Goal: Task Accomplishment & Management: Manage account settings

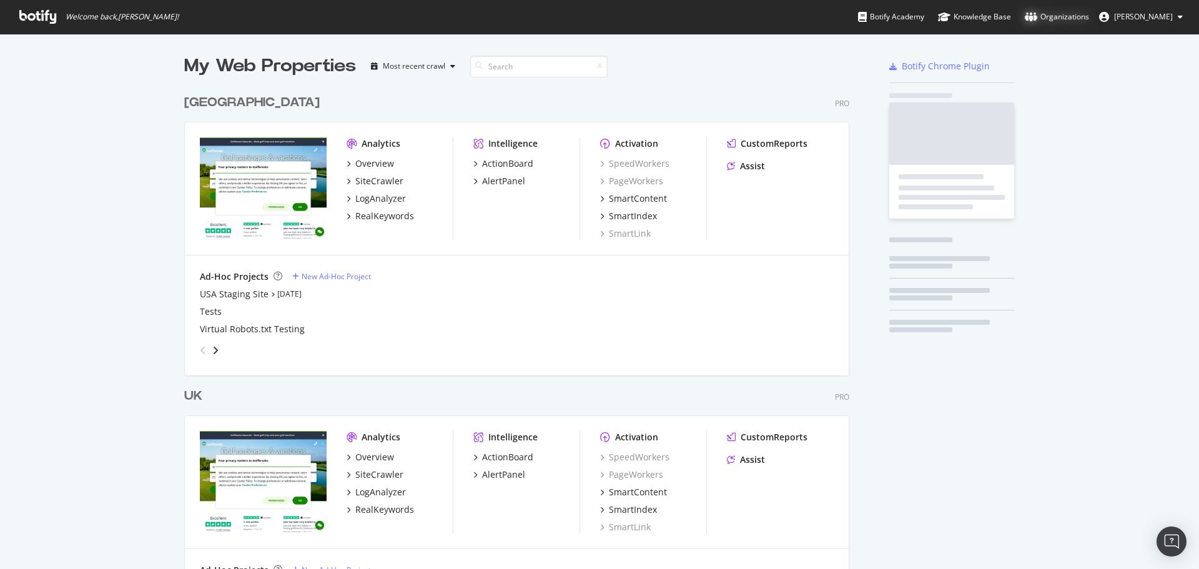
scroll to position [578, 666]
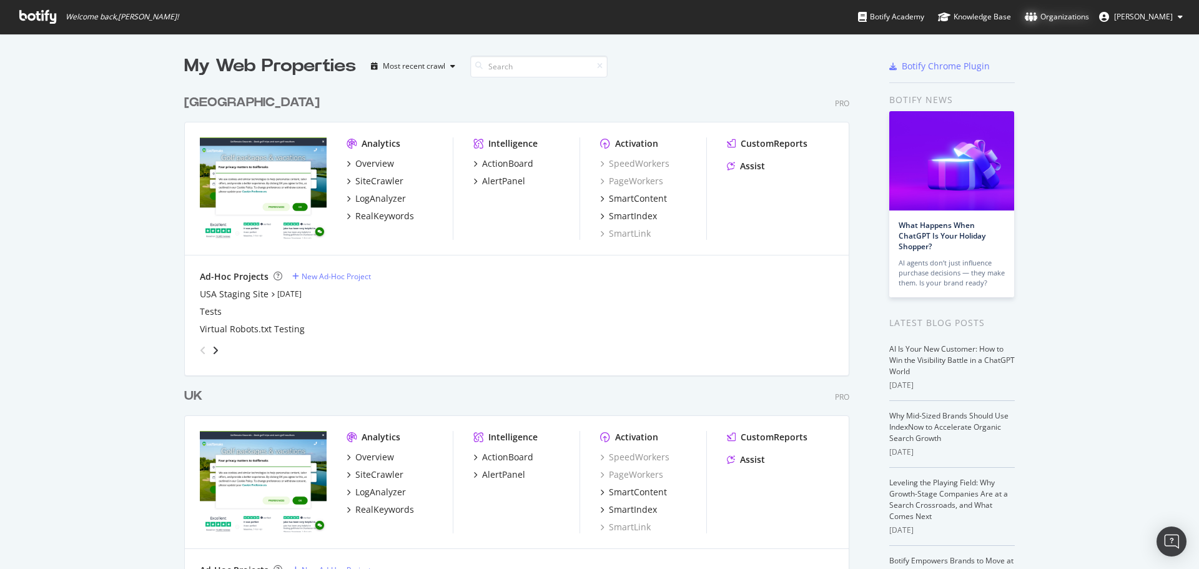
click at [1068, 17] on div "Organizations" at bounding box center [1057, 17] width 64 height 12
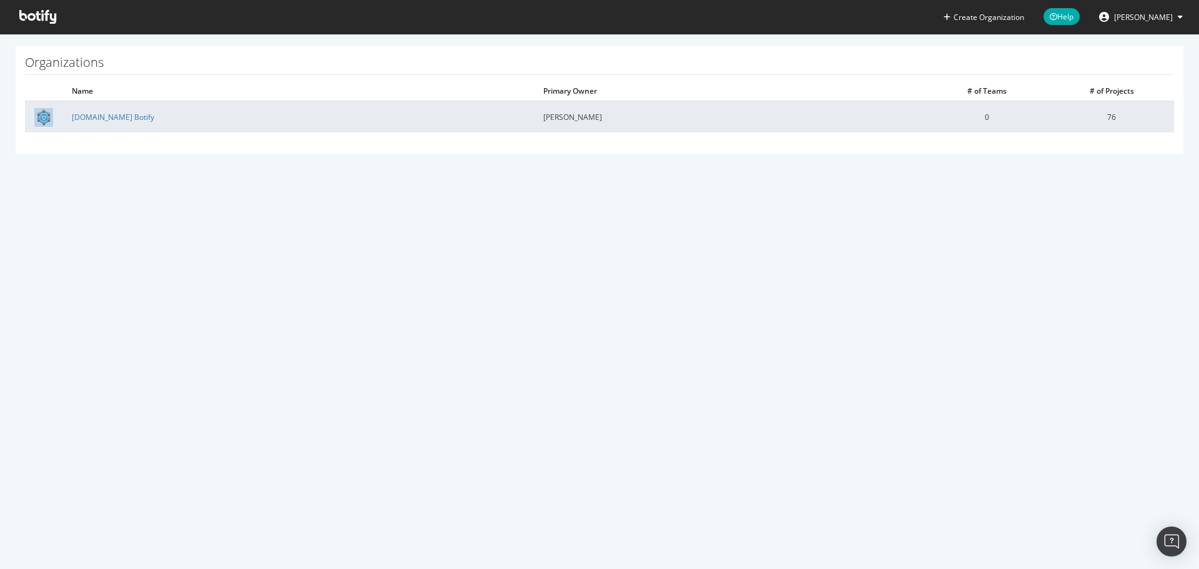
click at [94, 123] on td "[DOMAIN_NAME] Botify" at bounding box center [297, 116] width 471 height 31
click at [97, 121] on link "[DOMAIN_NAME] Botify" at bounding box center [113, 117] width 82 height 11
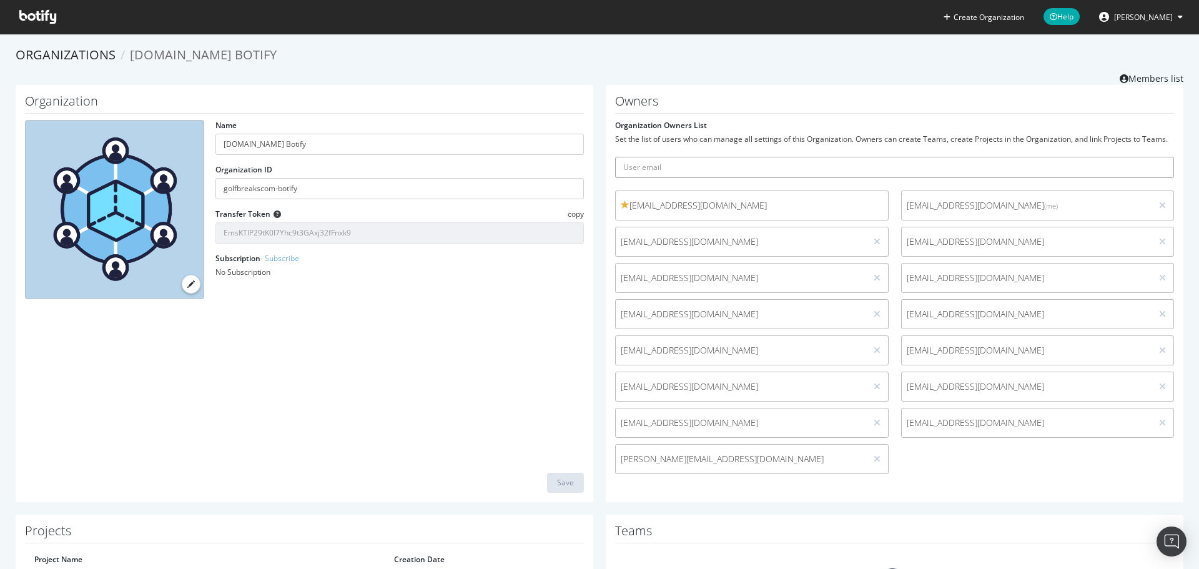
click at [672, 173] on input "text" at bounding box center [894, 167] width 559 height 21
click at [1017, 466] on div "[EMAIL_ADDRESS][DOMAIN_NAME] [EMAIL_ADDRESS][DOMAIN_NAME] (me) [EMAIL_ADDRESS][…" at bounding box center [894, 335] width 571 height 290
click at [652, 175] on input "text" at bounding box center [894, 167] width 559 height 21
click at [729, 160] on input "text" at bounding box center [894, 167] width 559 height 21
paste input "[EMAIL_ADDRESS][DOMAIN_NAME]"
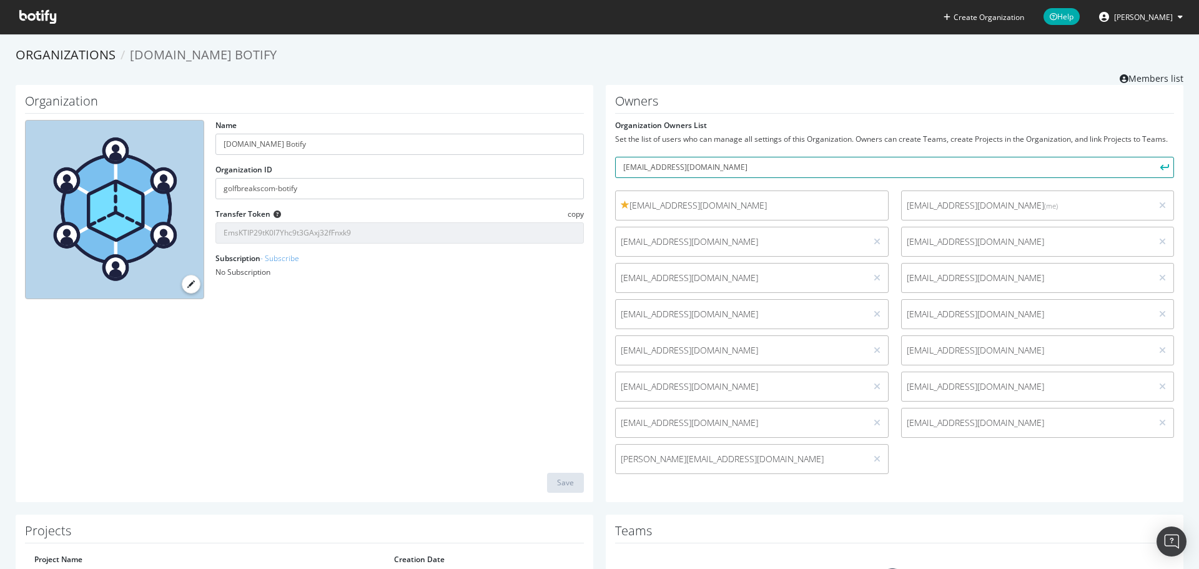
type input "[EMAIL_ADDRESS][DOMAIN_NAME]"
click at [1160, 168] on icon "submit" at bounding box center [1164, 167] width 9 height 7
